Goal: Information Seeking & Learning: Check status

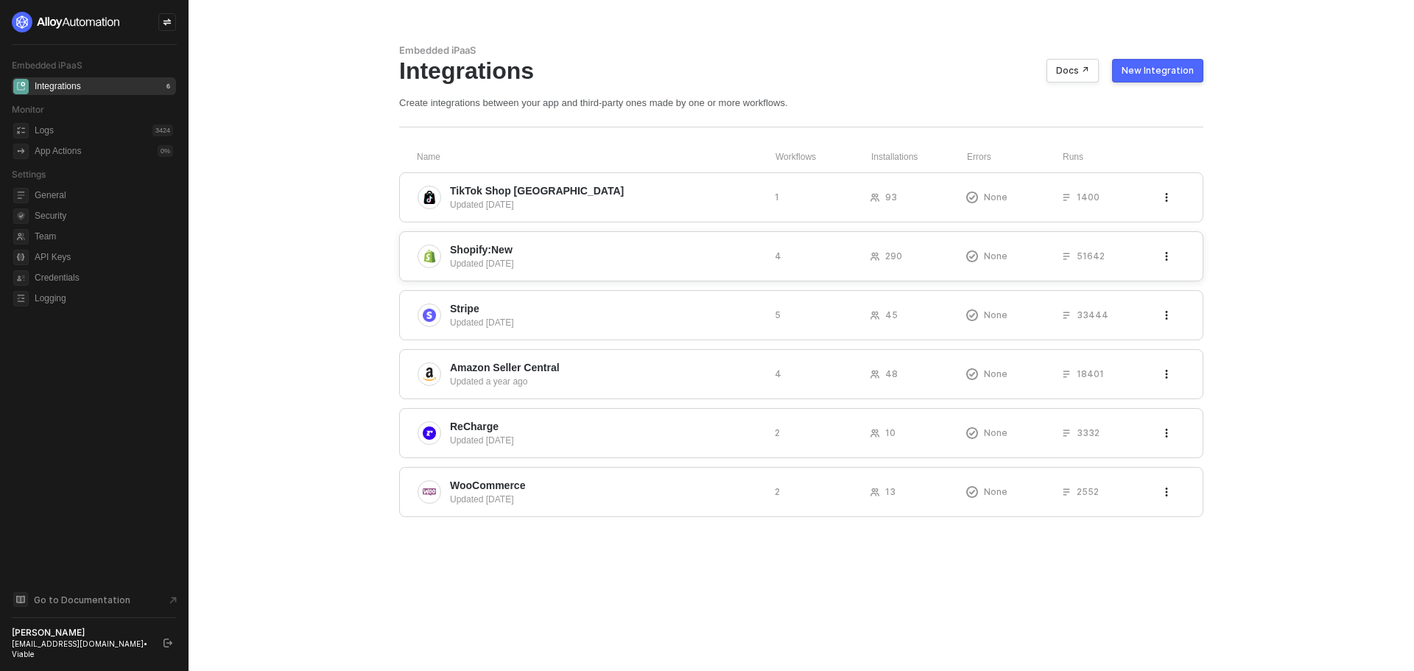
click at [491, 244] on span "Shopify:New" at bounding box center [481, 249] width 63 height 15
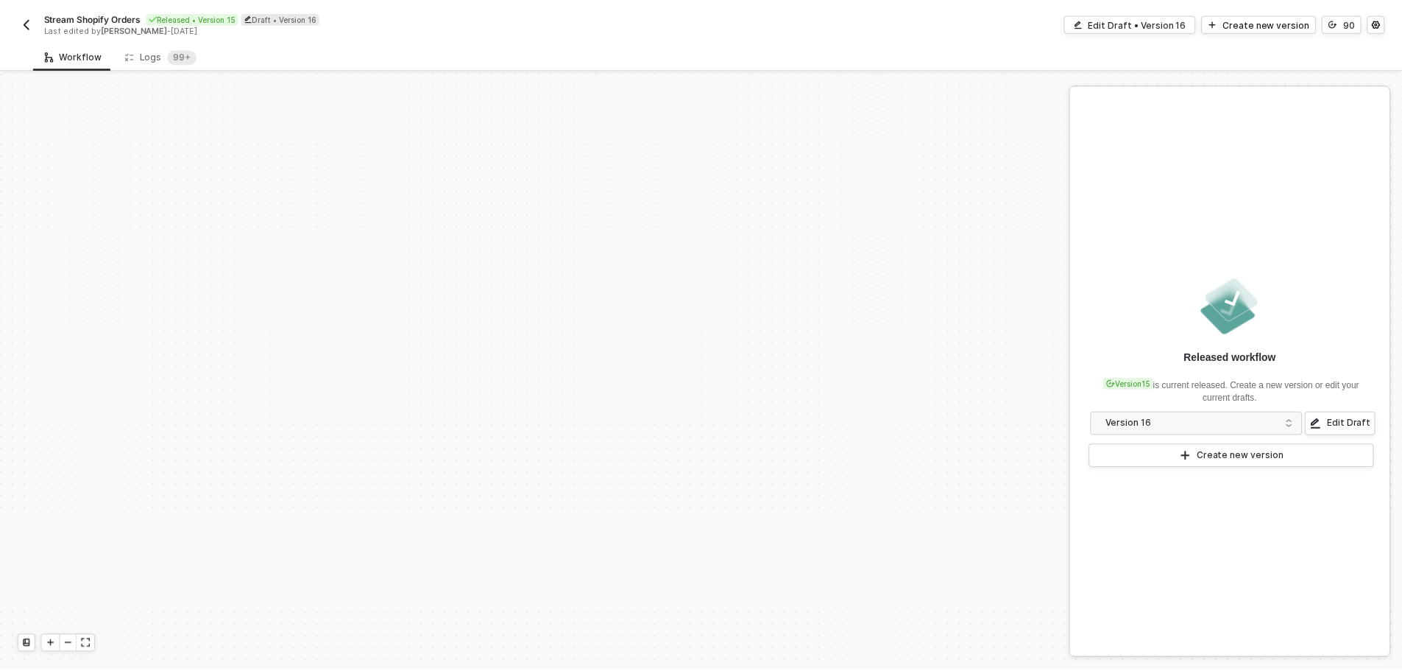
scroll to position [628, 0]
click at [158, 46] on div "Logs 99+" at bounding box center [162, 54] width 96 height 27
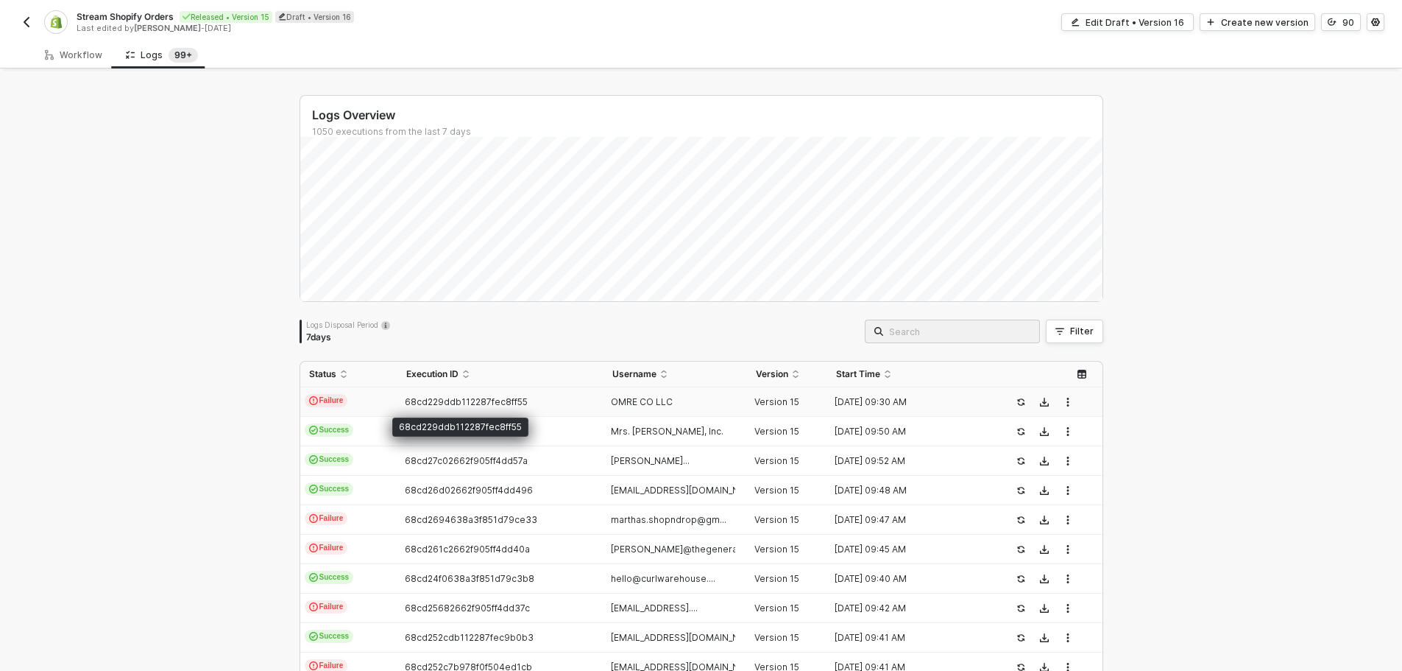
click at [473, 403] on span "68cd229ddb112287fec8ff55" at bounding box center [466, 401] width 123 height 11
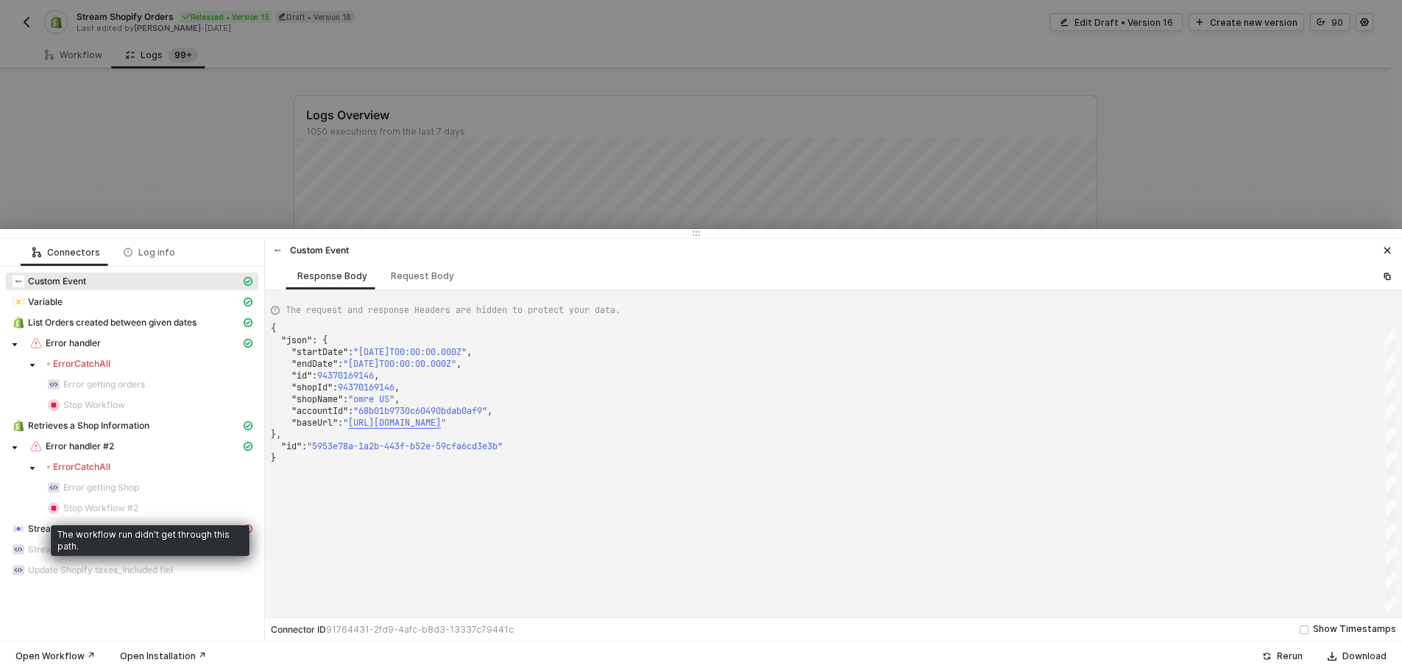
click at [60, 530] on div "The workflow run didn't get through this path." at bounding box center [150, 540] width 199 height 31
click at [245, 530] on icon "icon-exclamation" at bounding box center [248, 528] width 9 height 9
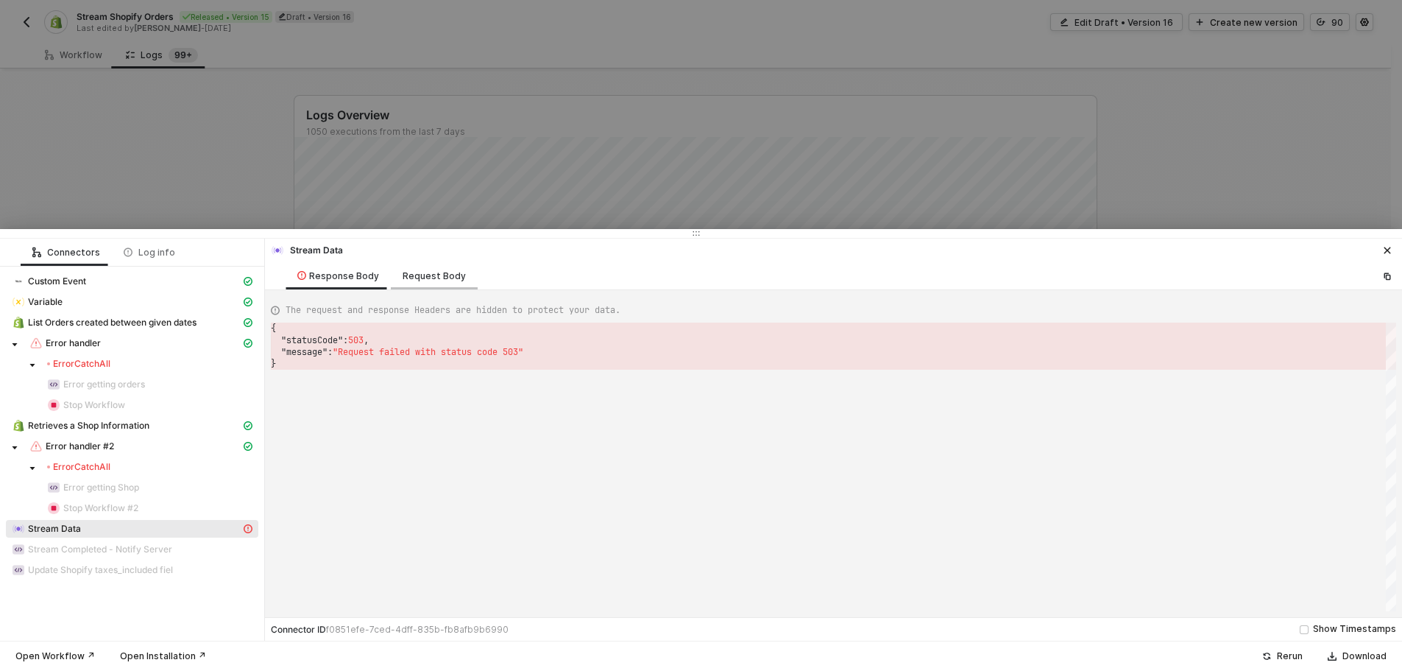
click at [431, 275] on div "Request Body" at bounding box center [434, 276] width 63 height 12
type textarea "{ "blockToStream": "$block[\"20b95469-0bfc-4039-a31c-83bbad70d9ae\"].data", "ch…"
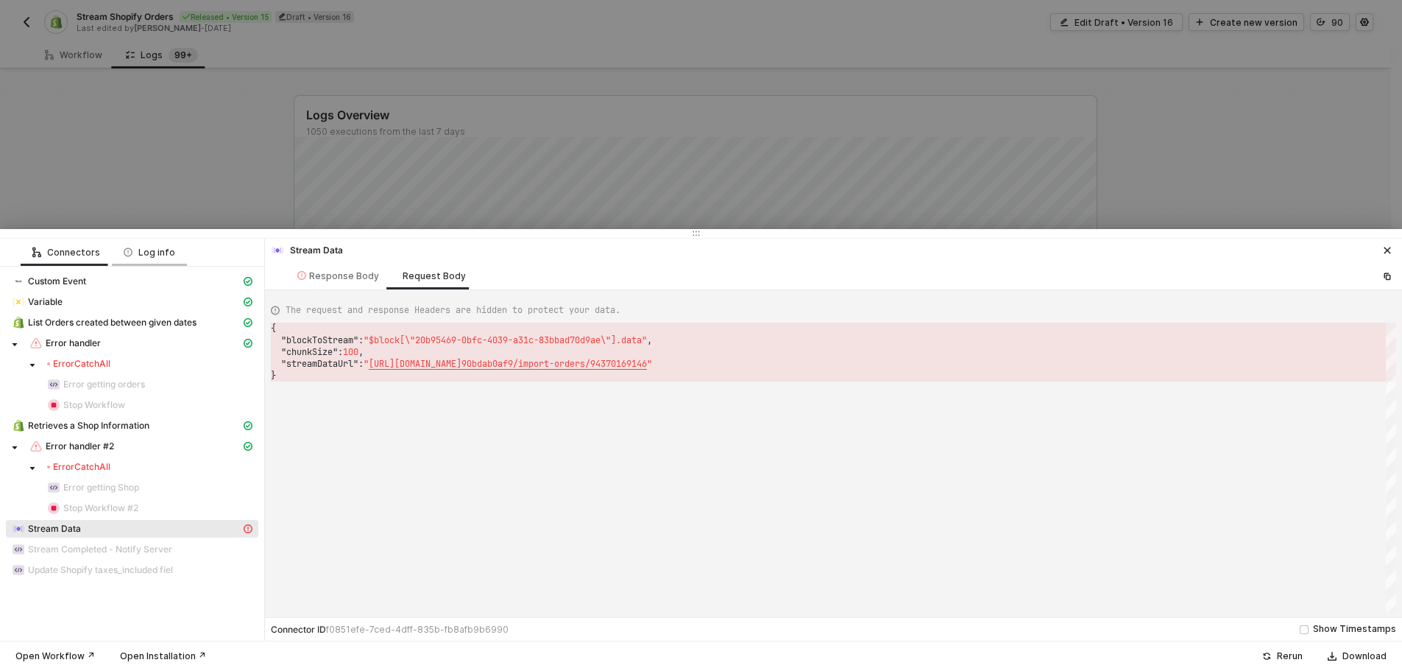
click at [146, 248] on div "Log info" at bounding box center [150, 253] width 52 height 12
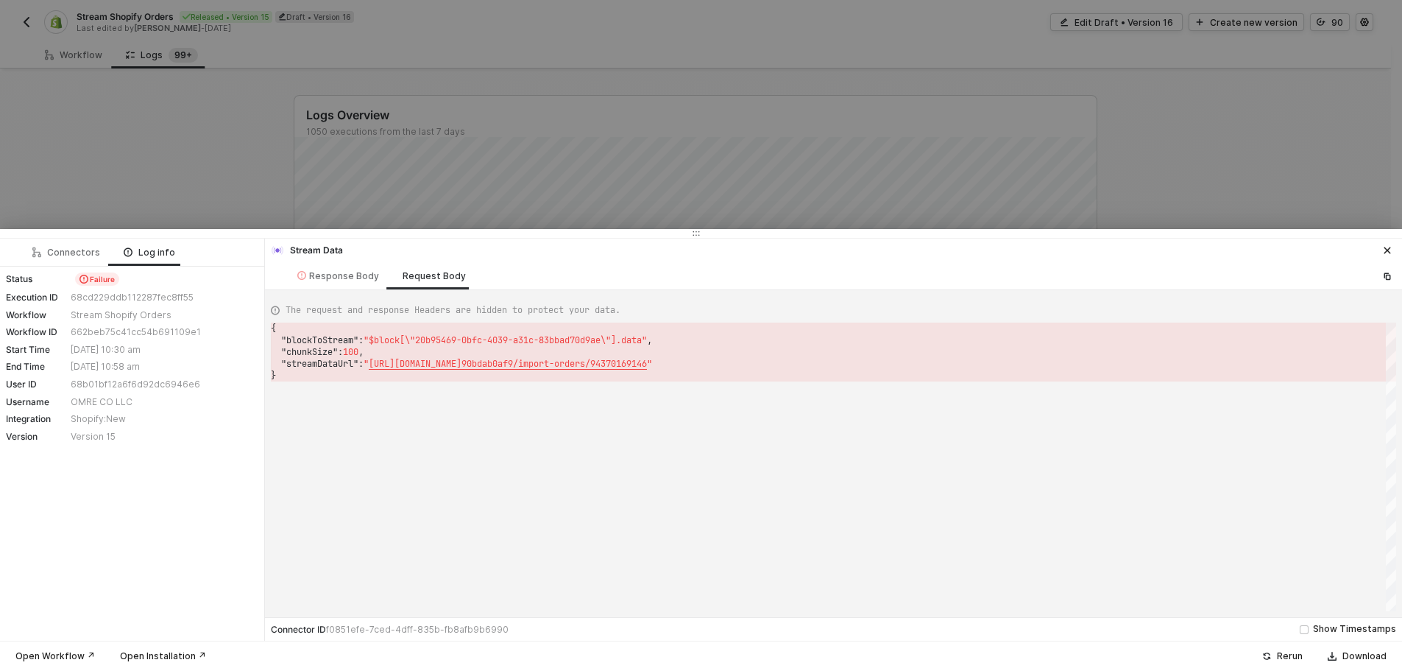
click at [120, 329] on div "662beb75c41cc54b691109e1" at bounding box center [163, 332] width 184 height 12
click at [121, 384] on div "68b01bf12a6f6d92dc6946e6" at bounding box center [163, 384] width 184 height 12
copy div "68b01bf12a6f6d92dc6946e6"
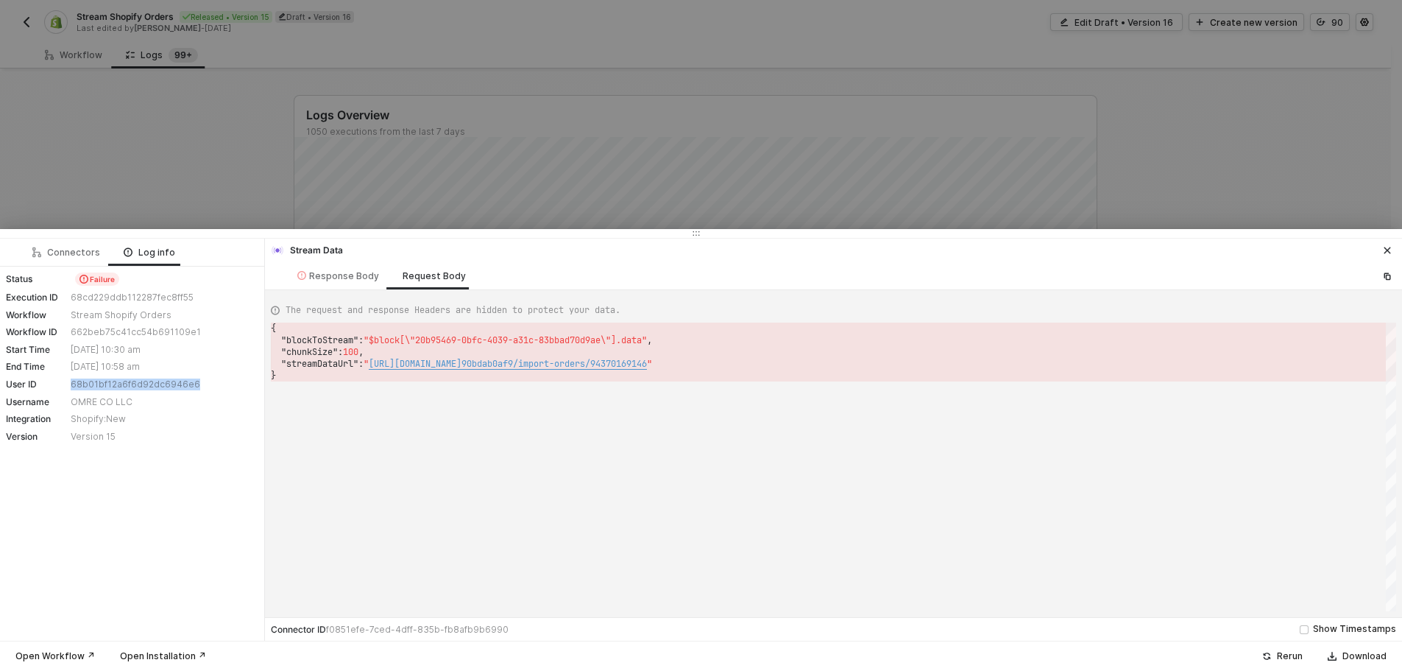
click at [1382, 250] on button "button" at bounding box center [1388, 250] width 18 height 18
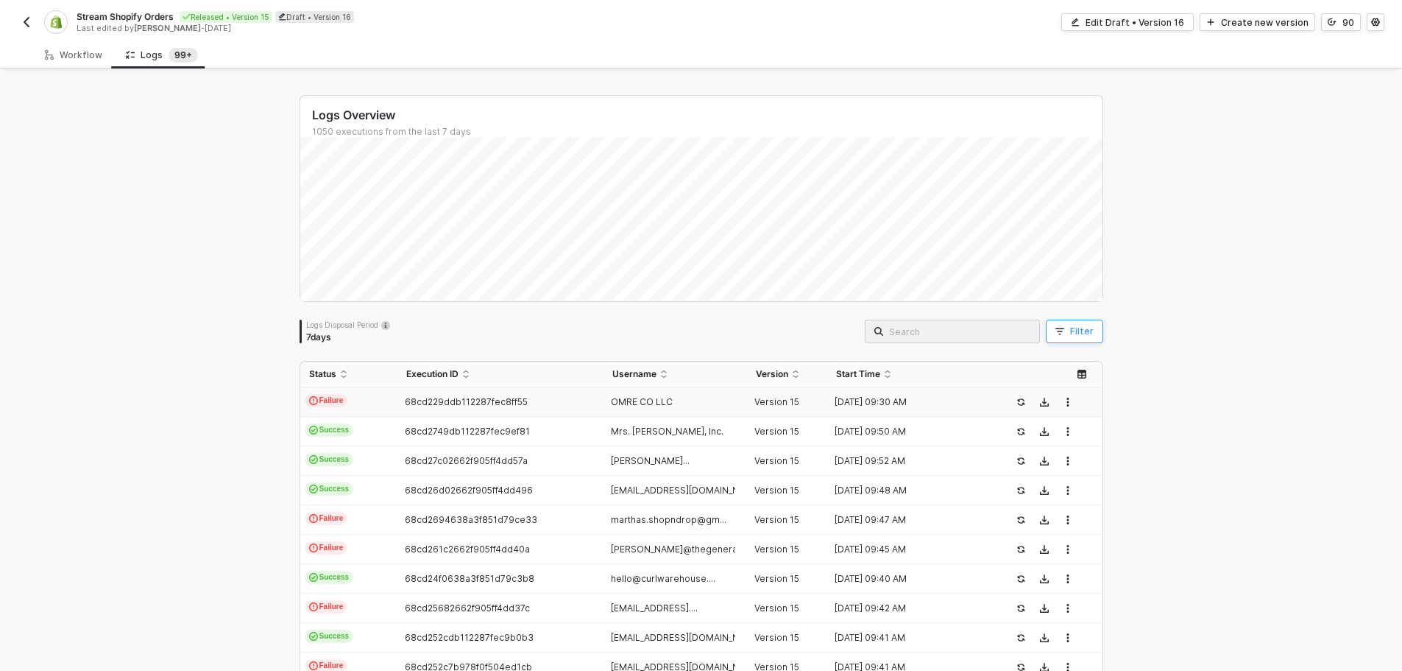
click at [1070, 326] on div "Filter" at bounding box center [1082, 331] width 24 height 12
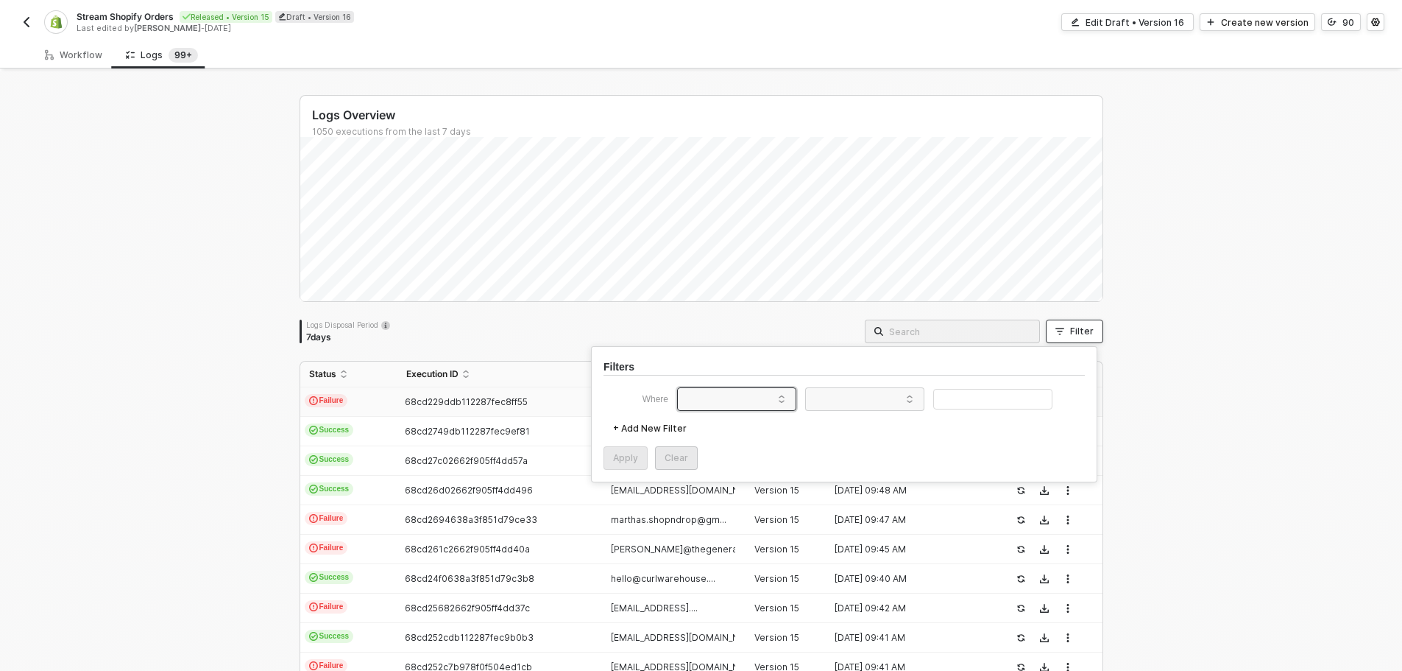
click at [699, 403] on span at bounding box center [740, 399] width 112 height 22
drag, startPoint x: 725, startPoint y: 531, endPoint x: 752, endPoint y: 508, distance: 35.0
click at [725, 532] on div "User ID" at bounding box center [710, 534] width 46 height 12
click at [871, 419] on div "+ Add New Filter" at bounding box center [844, 429] width 481 height 24
click at [871, 405] on span at bounding box center [868, 399] width 112 height 22
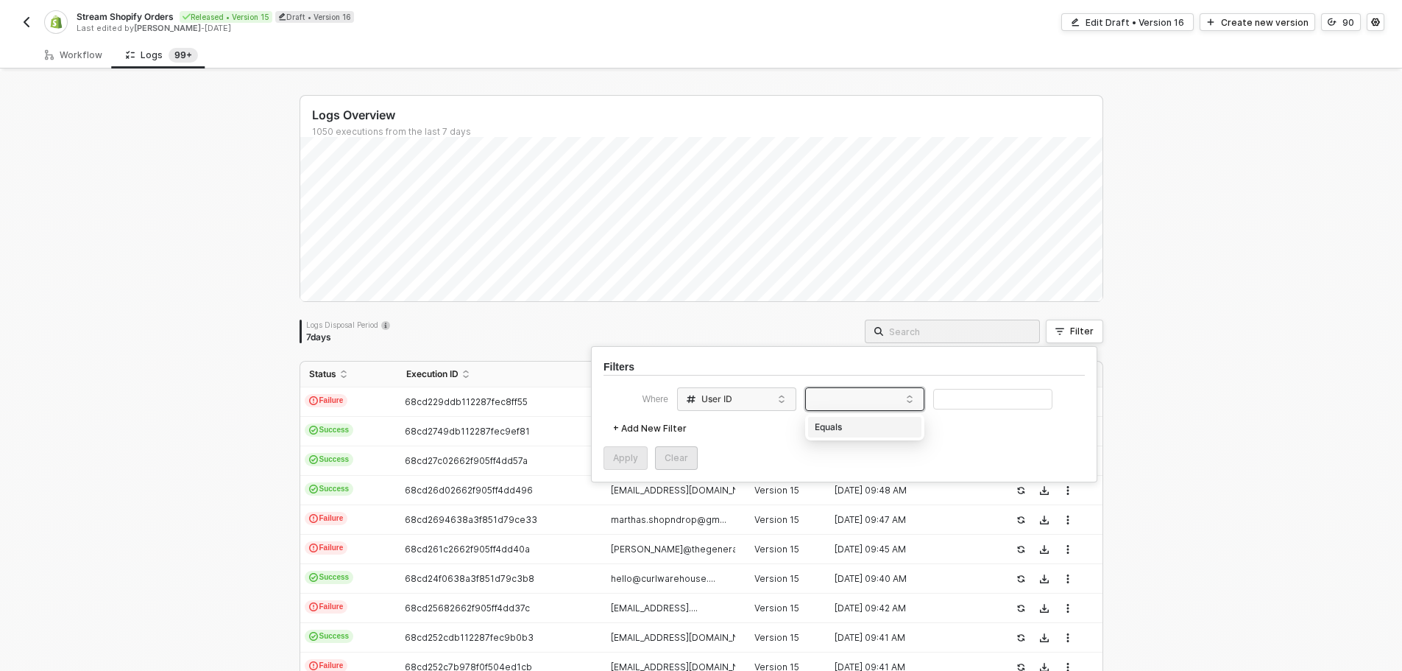
click at [863, 425] on div "Equals" at bounding box center [865, 427] width 106 height 24
click at [956, 400] on input "text" at bounding box center [993, 399] width 119 height 21
click at [625, 453] on div "Apply" at bounding box center [625, 458] width 25 height 12
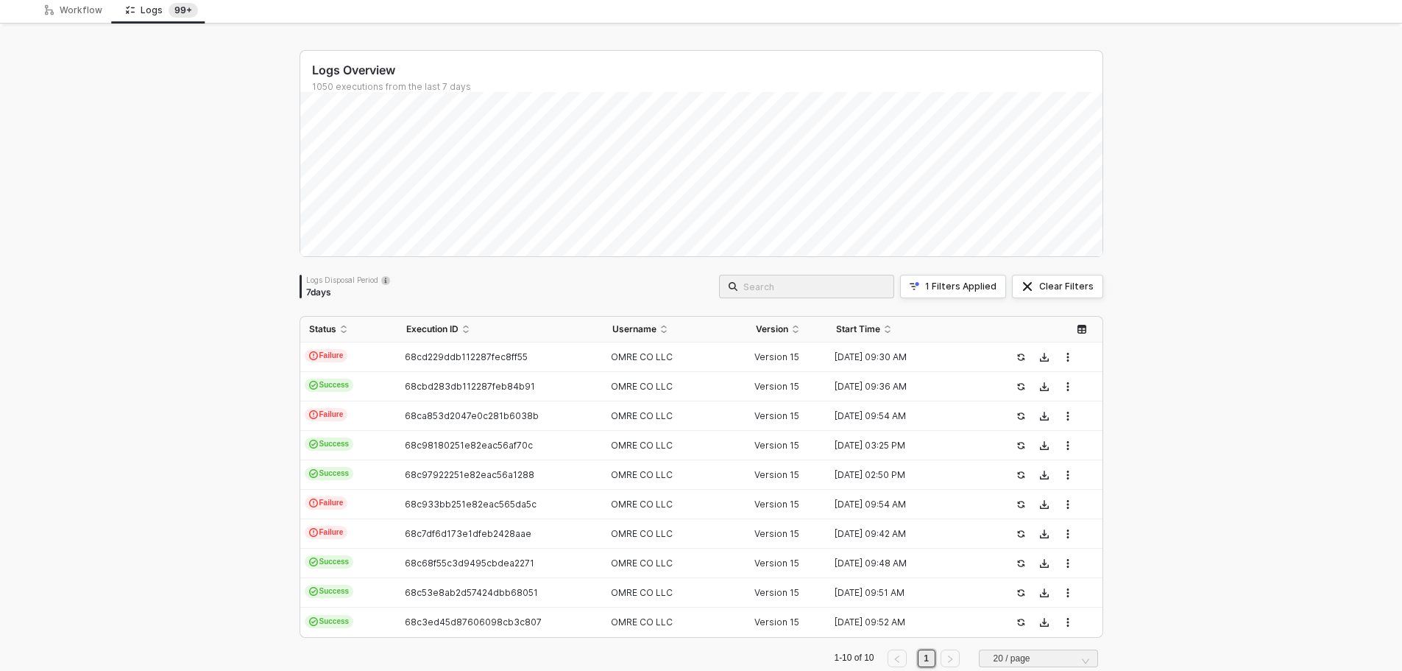
scroll to position [77, 0]
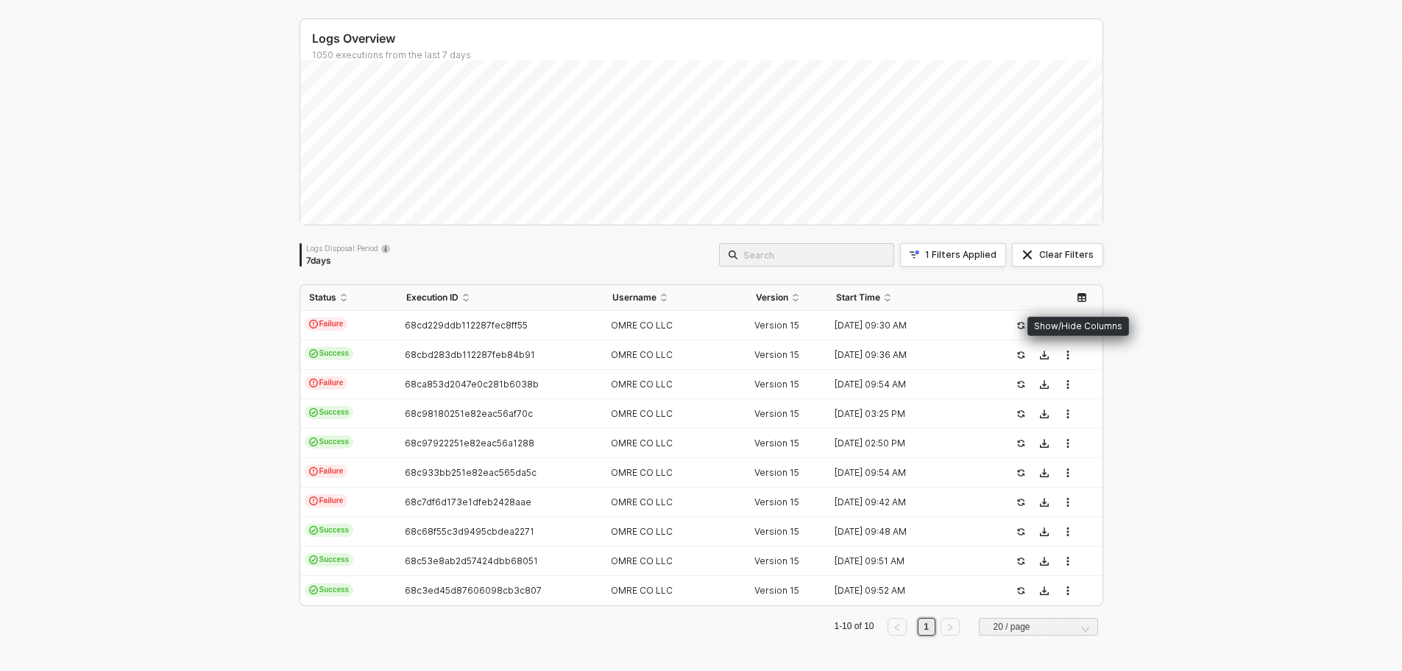
click at [1073, 297] on button "button" at bounding box center [1082, 298] width 18 height 18
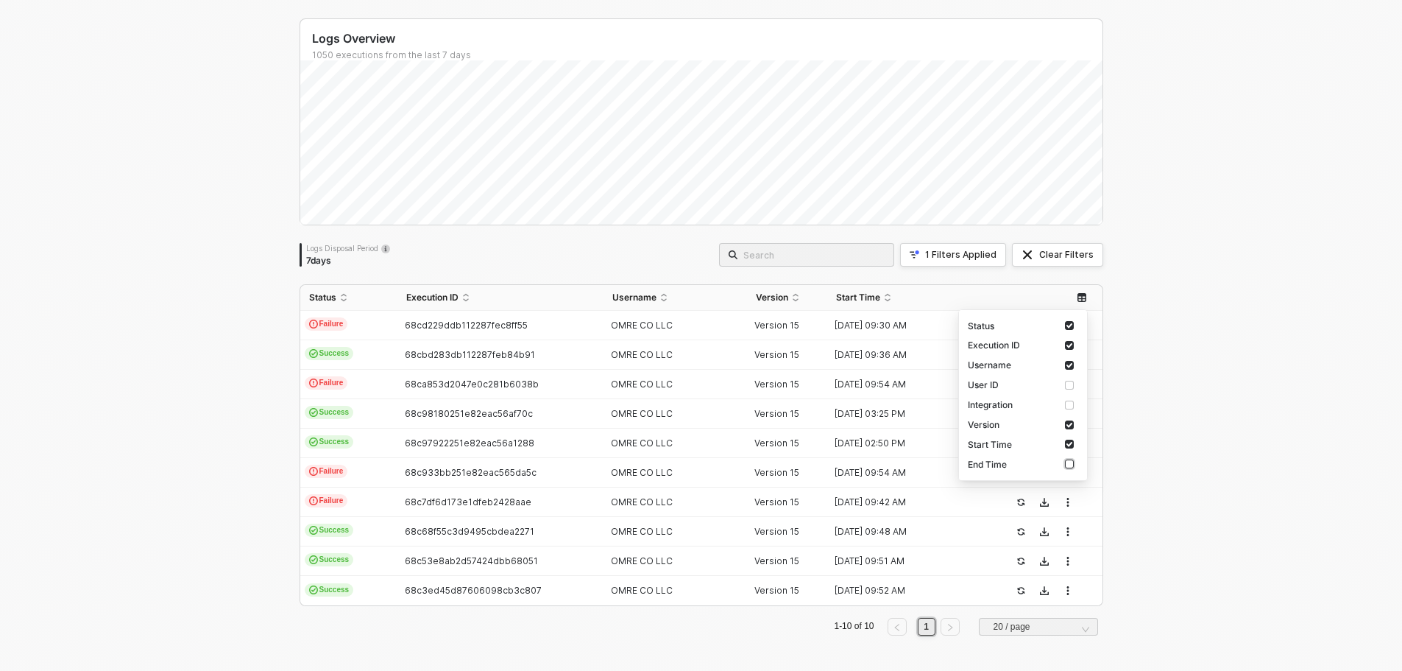
drag, startPoint x: 1067, startPoint y: 465, endPoint x: 1075, endPoint y: 459, distance: 10.5
click at [1068, 465] on input "checkbox" at bounding box center [1069, 463] width 9 height 9
checkbox input "true"
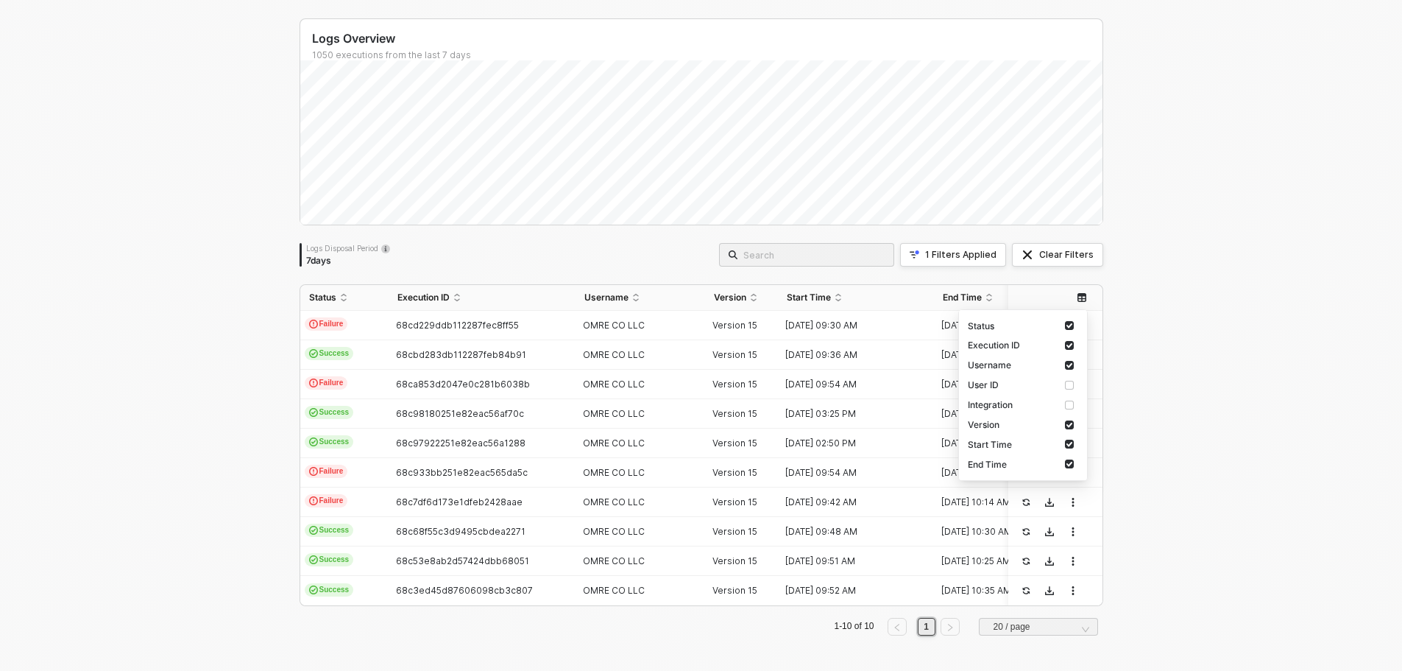
click at [1260, 403] on div "Logs Overview 1050 executions from the last 7 days Logs Disposal Period 7 days …" at bounding box center [701, 333] width 1402 height 676
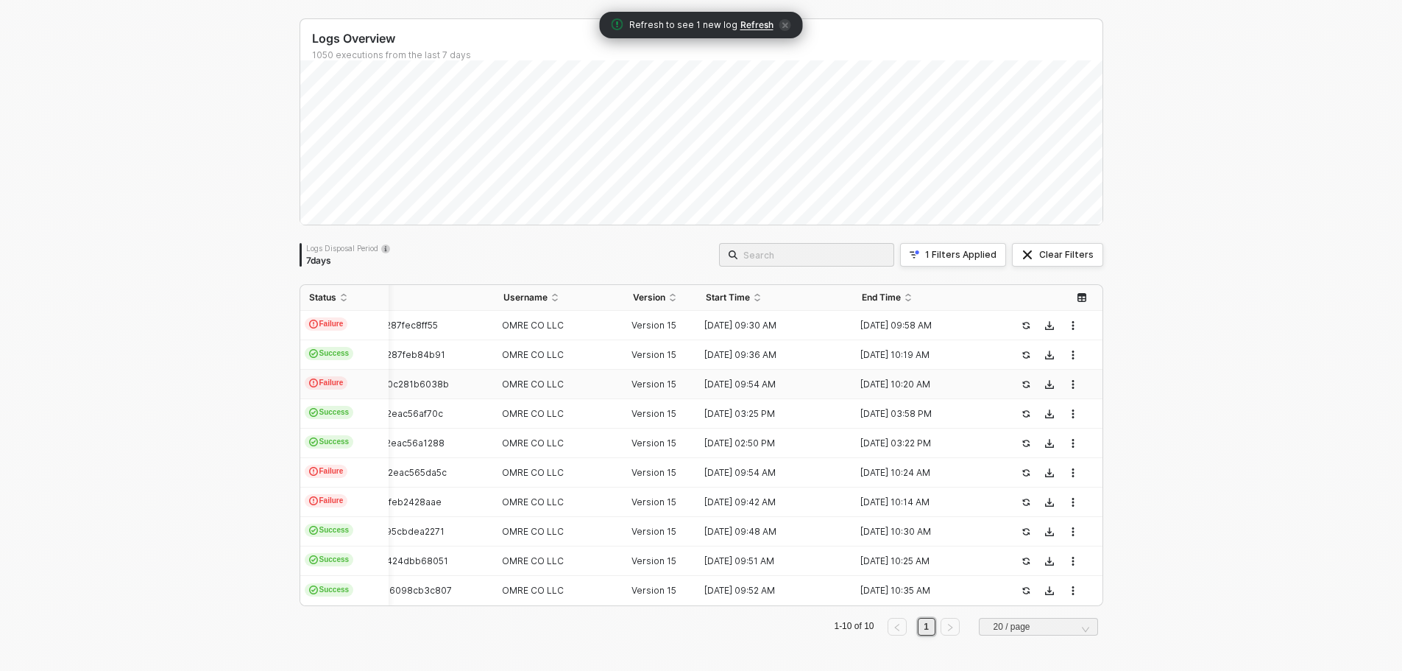
click at [832, 384] on div "[DATE] 09:54 AM" at bounding box center [769, 384] width 144 height 12
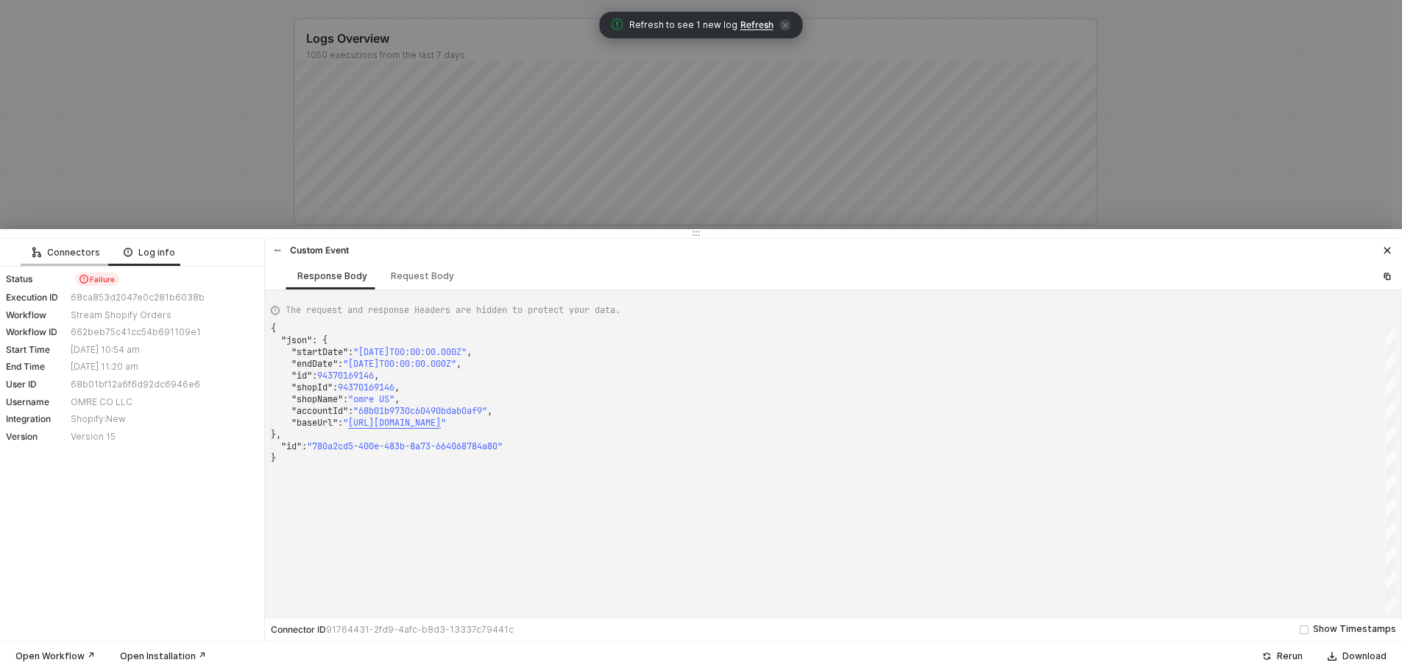
click at [85, 260] on div "Connectors" at bounding box center [66, 252] width 91 height 27
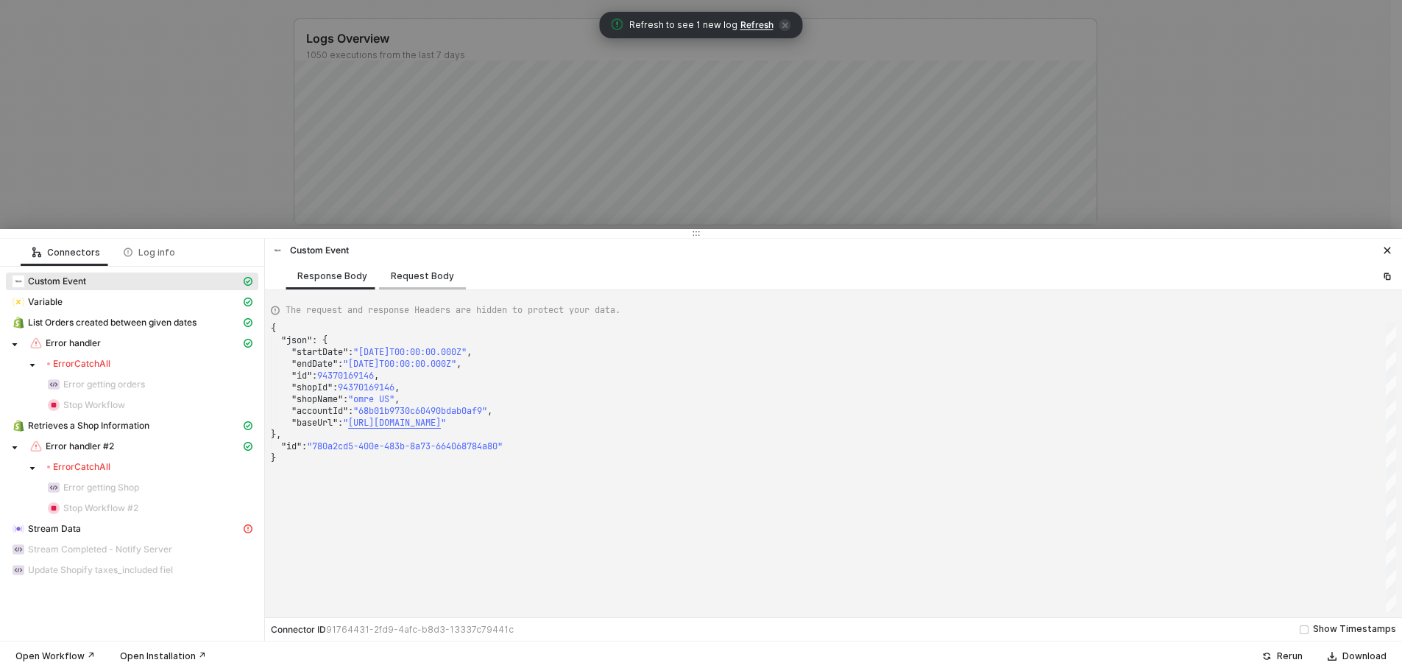
click at [438, 282] on div "Request Body" at bounding box center [422, 275] width 87 height 27
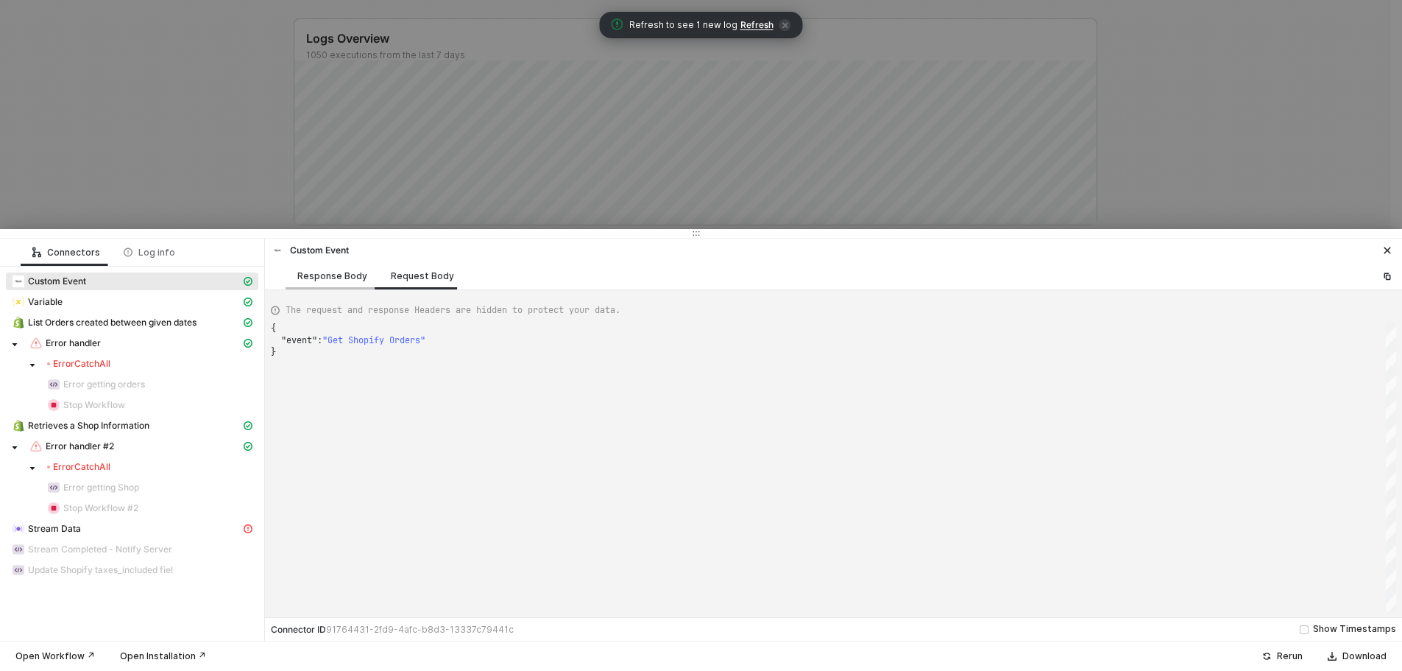
click at [338, 280] on div "Response Body" at bounding box center [332, 276] width 70 height 12
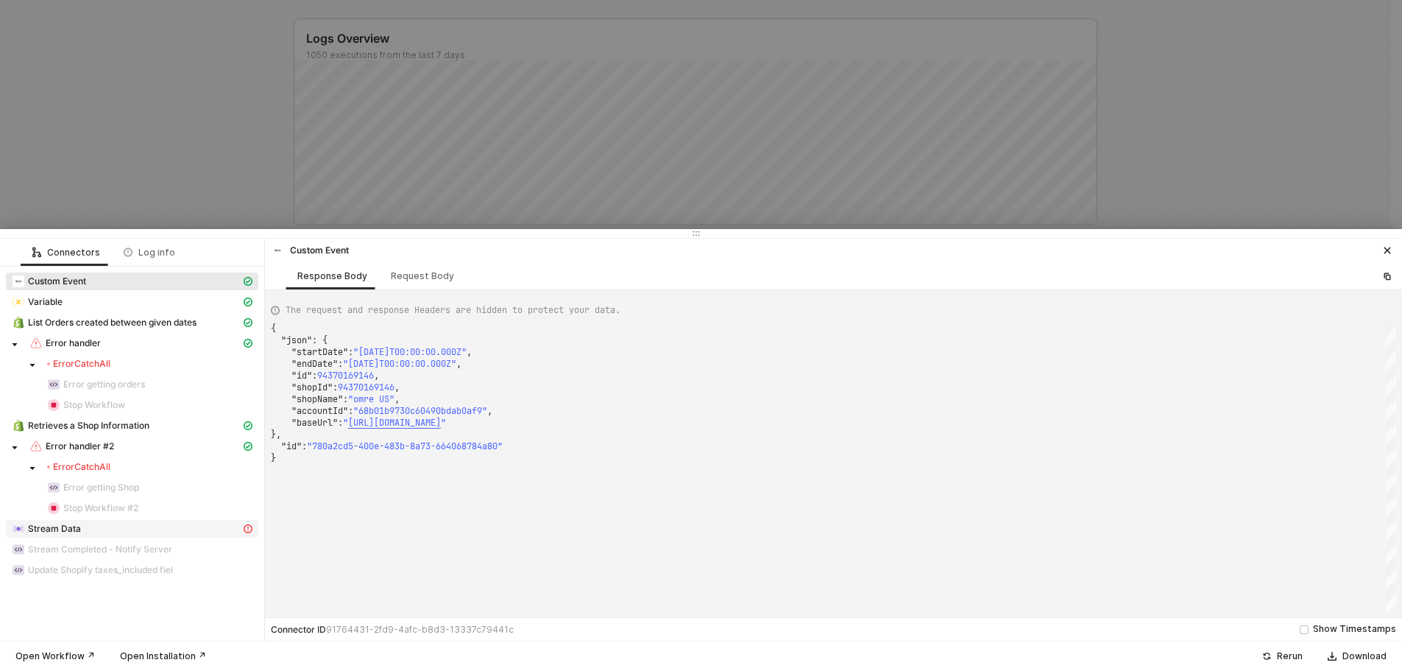
click at [75, 529] on span "Stream Data" at bounding box center [54, 529] width 53 height 12
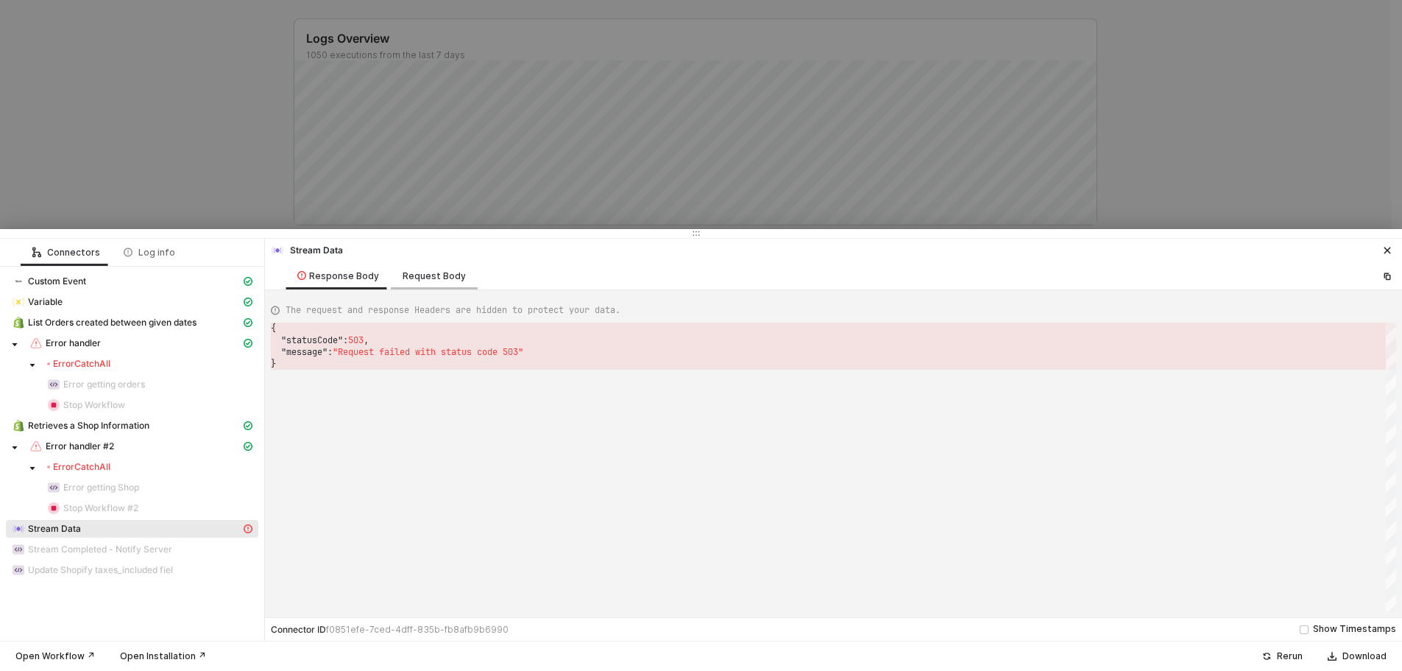
click at [431, 280] on div "Request Body" at bounding box center [434, 276] width 63 height 12
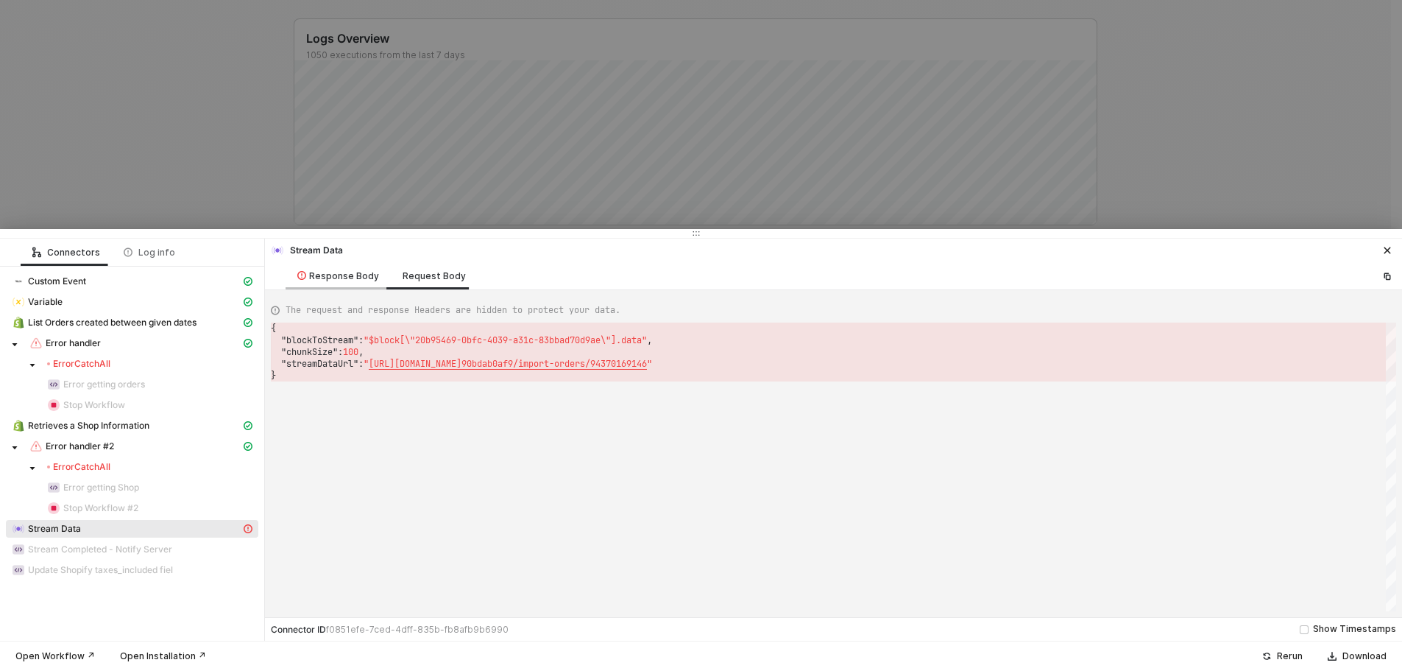
click at [336, 278] on div "Response Body" at bounding box center [338, 276] width 82 height 12
type textarea "{ "statusCode": 503, "message": "Request failed with status code 503" }"
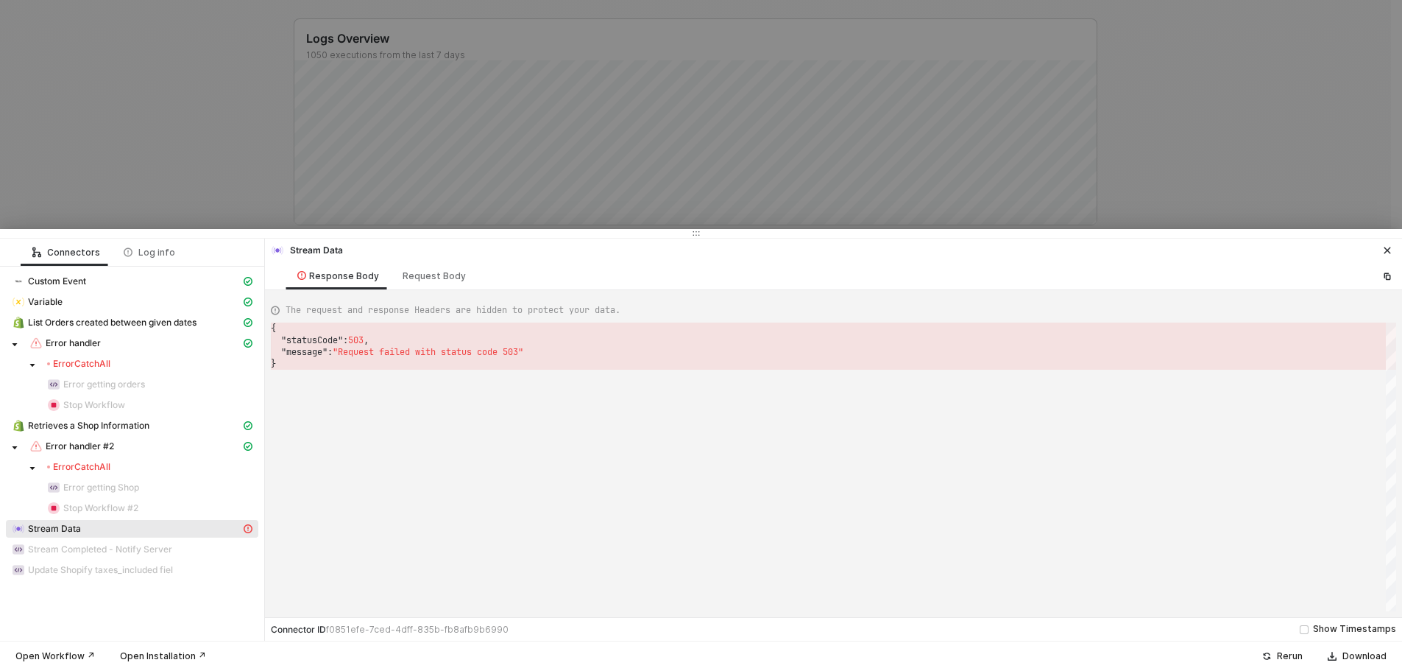
click at [1391, 249] on icon "icon-close" at bounding box center [1387, 250] width 9 height 9
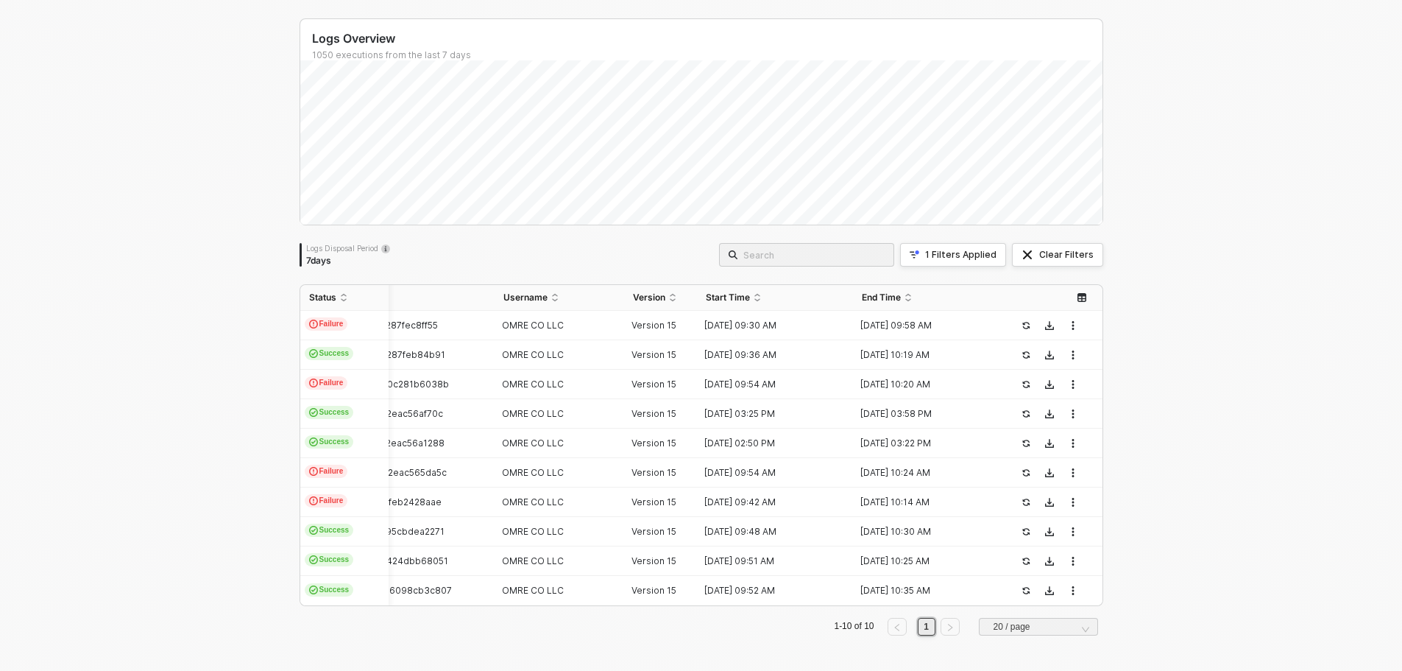
click at [130, 157] on div "Logs Overview 1050 executions from the last 7 days Logs Disposal Period 7 days …" at bounding box center [701, 333] width 1402 height 676
click at [152, 314] on div "Logs Overview 1050 executions from the last 7 days Logs Disposal Period 7 days …" at bounding box center [701, 333] width 1402 height 676
click at [102, 313] on div "Logs Overview 1050 executions from the last 7 days Logs Disposal Period 7 days …" at bounding box center [701, 333] width 1402 height 676
